Goal: Task Accomplishment & Management: Manage account settings

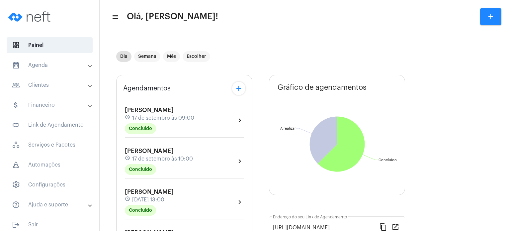
scroll to position [202, 0]
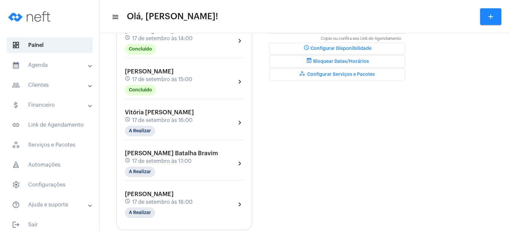
click at [158, 109] on span "Vitória [PERSON_NAME]" at bounding box center [159, 112] width 69 height 6
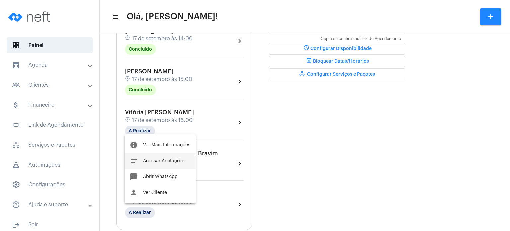
click at [153, 162] on span "Acessar Anotações" at bounding box center [163, 160] width 41 height 5
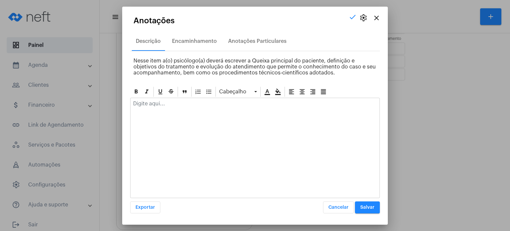
click at [165, 110] on div at bounding box center [254, 105] width 249 height 15
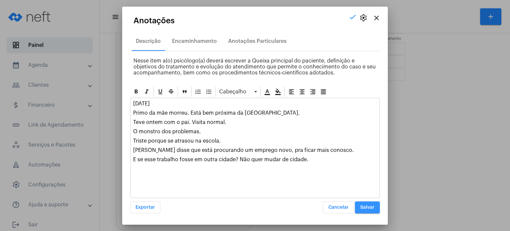
click at [376, 208] on button "Salvar" at bounding box center [367, 207] width 25 height 12
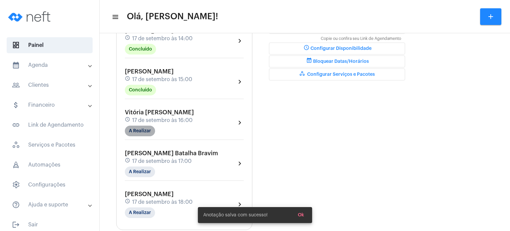
click at [147, 128] on mat-chip "A Realizar" at bounding box center [140, 130] width 30 height 11
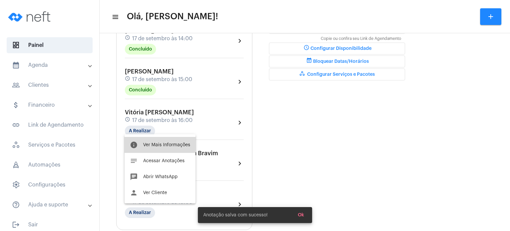
click at [153, 142] on span "Ver Mais Informações" at bounding box center [166, 144] width 47 height 5
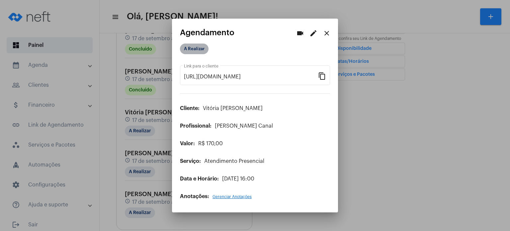
click at [196, 49] on mat-chip "A Realizar" at bounding box center [194, 48] width 29 height 11
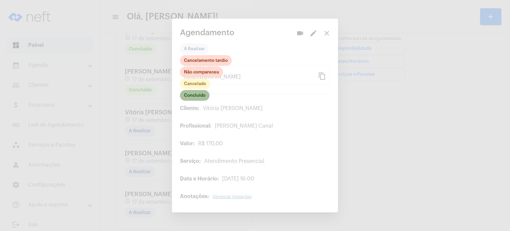
click at [195, 92] on mat-chip "Concluído" at bounding box center [195, 95] width 30 height 11
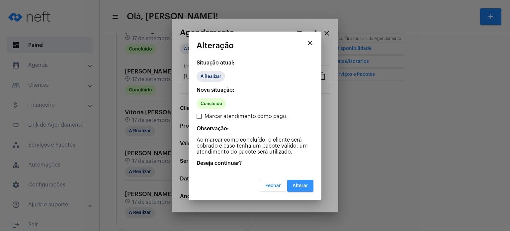
click at [294, 180] on button "Alterar" at bounding box center [300, 186] width 26 height 12
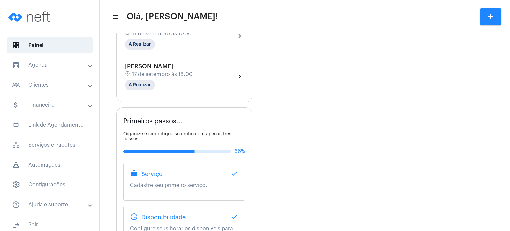
scroll to position [332, 0]
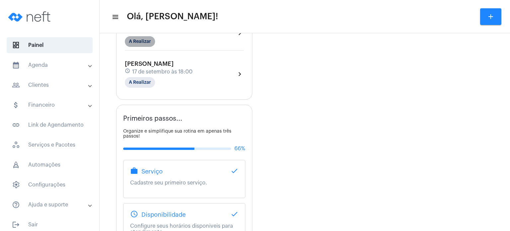
click at [145, 38] on mat-chip "A Realizar" at bounding box center [140, 41] width 30 height 11
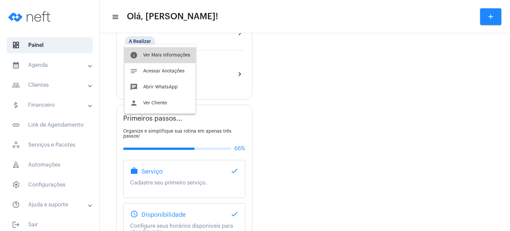
click at [146, 61] on button "info Ver Mais Informações" at bounding box center [159, 55] width 71 height 16
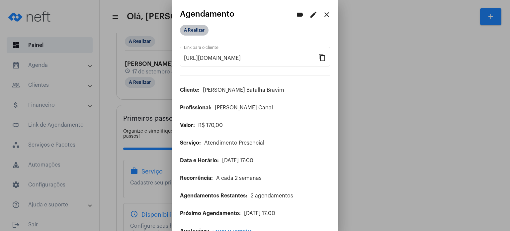
click at [191, 34] on mat-chip "A Realizar" at bounding box center [194, 30] width 29 height 11
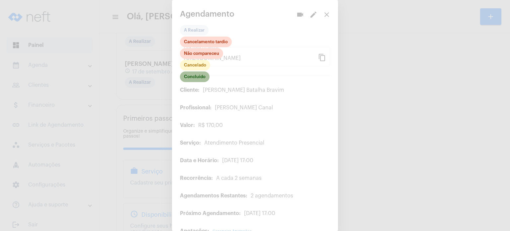
click at [196, 76] on mat-chip "Concluído" at bounding box center [195, 76] width 30 height 11
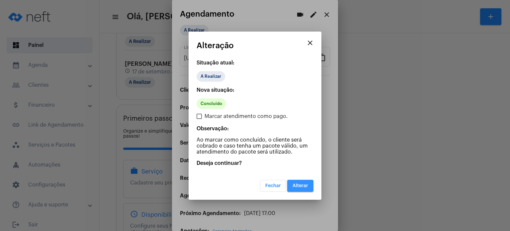
click at [299, 183] on span "Alterar" at bounding box center [300, 185] width 16 height 5
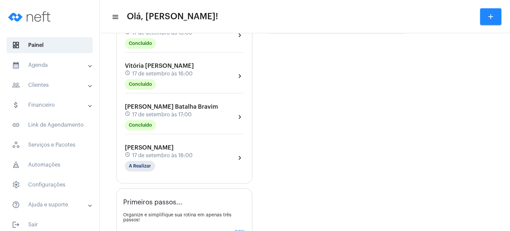
scroll to position [252, 0]
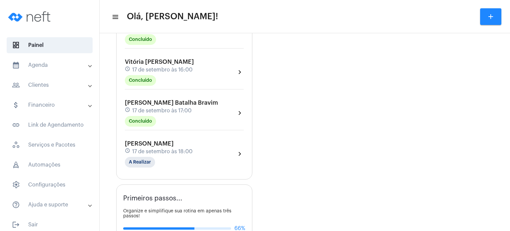
click at [174, 109] on span "17 de setembro às 17:00" at bounding box center [161, 111] width 59 height 6
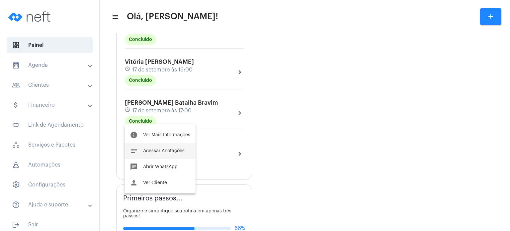
click at [167, 148] on span "Acessar Anotações" at bounding box center [163, 150] width 41 height 5
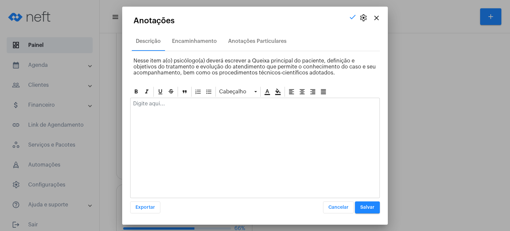
click at [176, 110] on div at bounding box center [254, 105] width 249 height 15
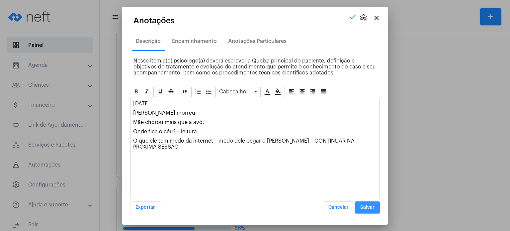
click at [372, 207] on span "Salvar" at bounding box center [367, 207] width 14 height 5
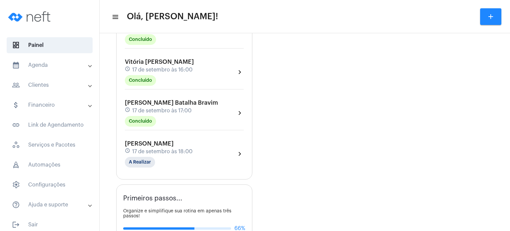
click at [134, 148] on span "17 de setembro às 18:00" at bounding box center [162, 151] width 60 height 6
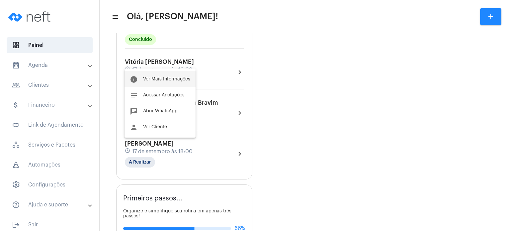
click at [154, 78] on span "Ver Mais Informações" at bounding box center [166, 79] width 47 height 5
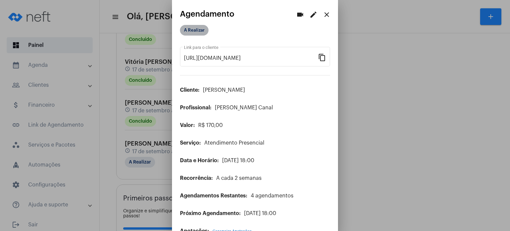
click at [206, 31] on mat-chip "A Realizar" at bounding box center [194, 30] width 29 height 11
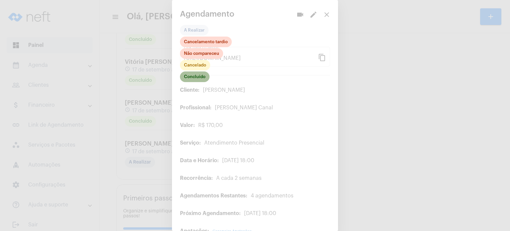
click at [197, 77] on mat-chip "Concluído" at bounding box center [195, 76] width 30 height 11
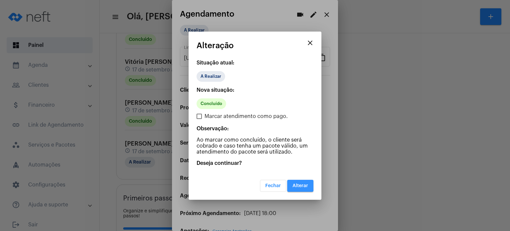
click at [303, 187] on span "Alterar" at bounding box center [300, 185] width 16 height 5
